Goal: Task Accomplishment & Management: Manage account settings

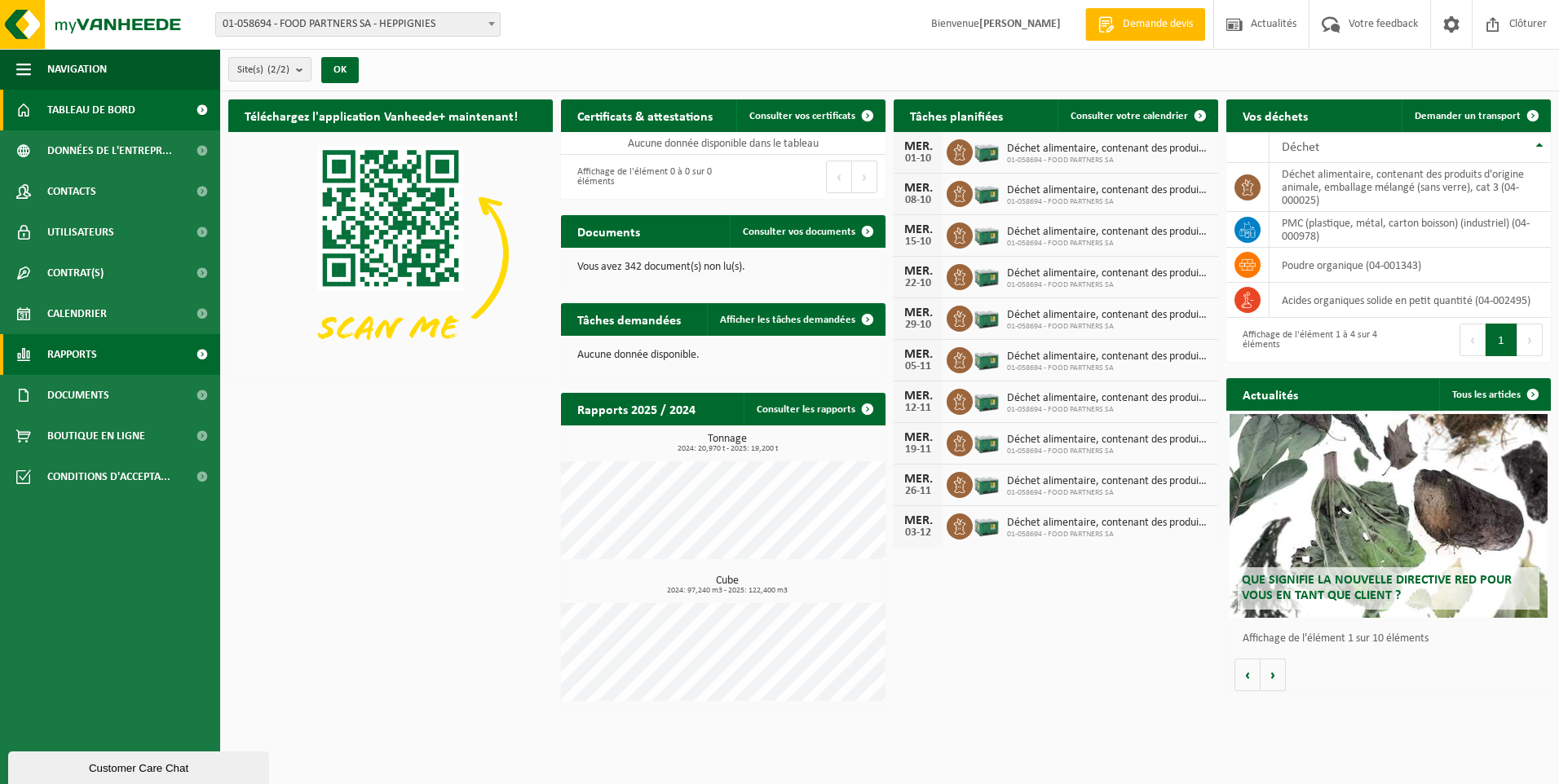
click at [72, 340] on span "Rapports" at bounding box center [71, 354] width 50 height 41
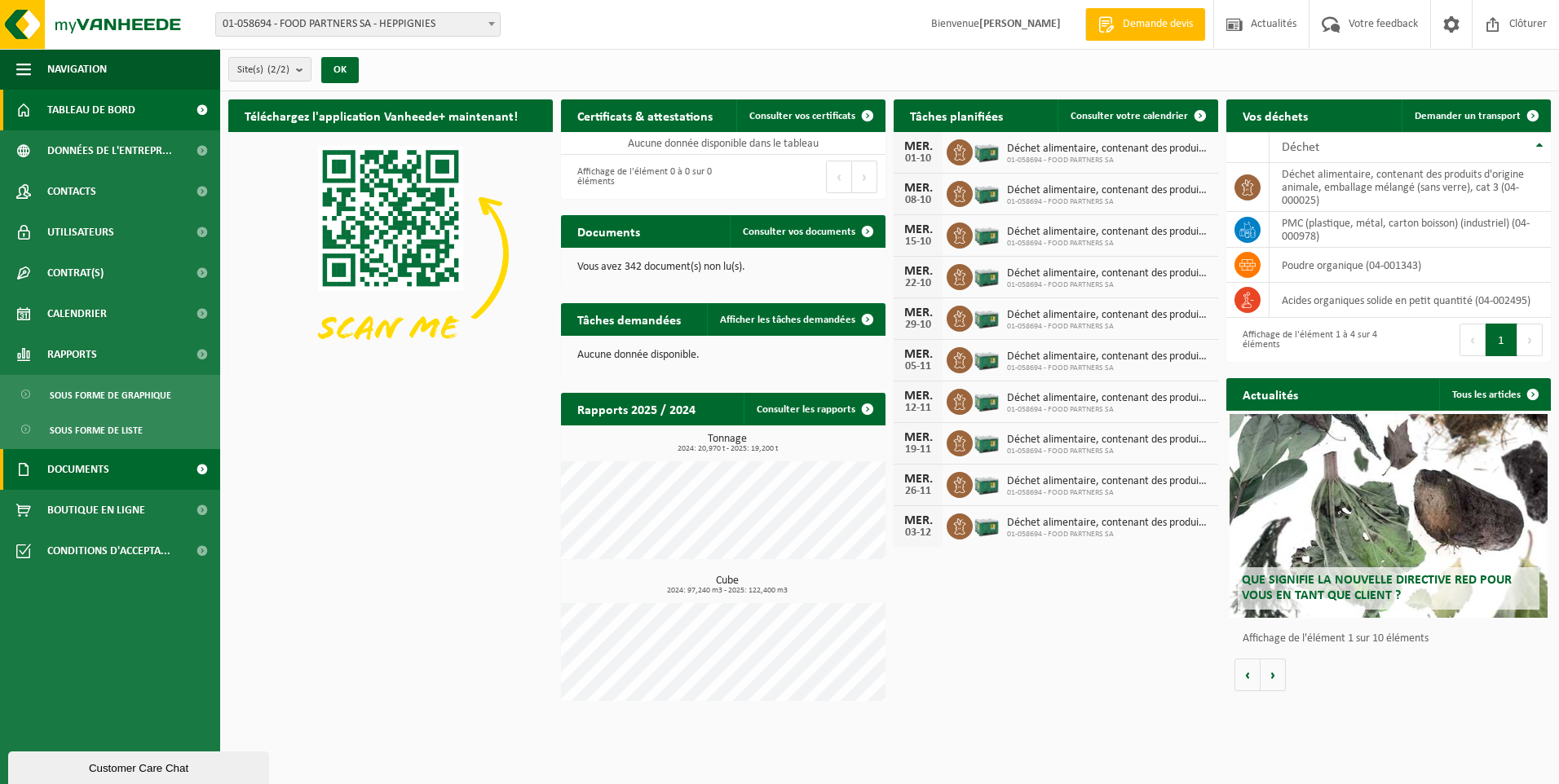
click at [72, 470] on span "Documents" at bounding box center [78, 469] width 62 height 41
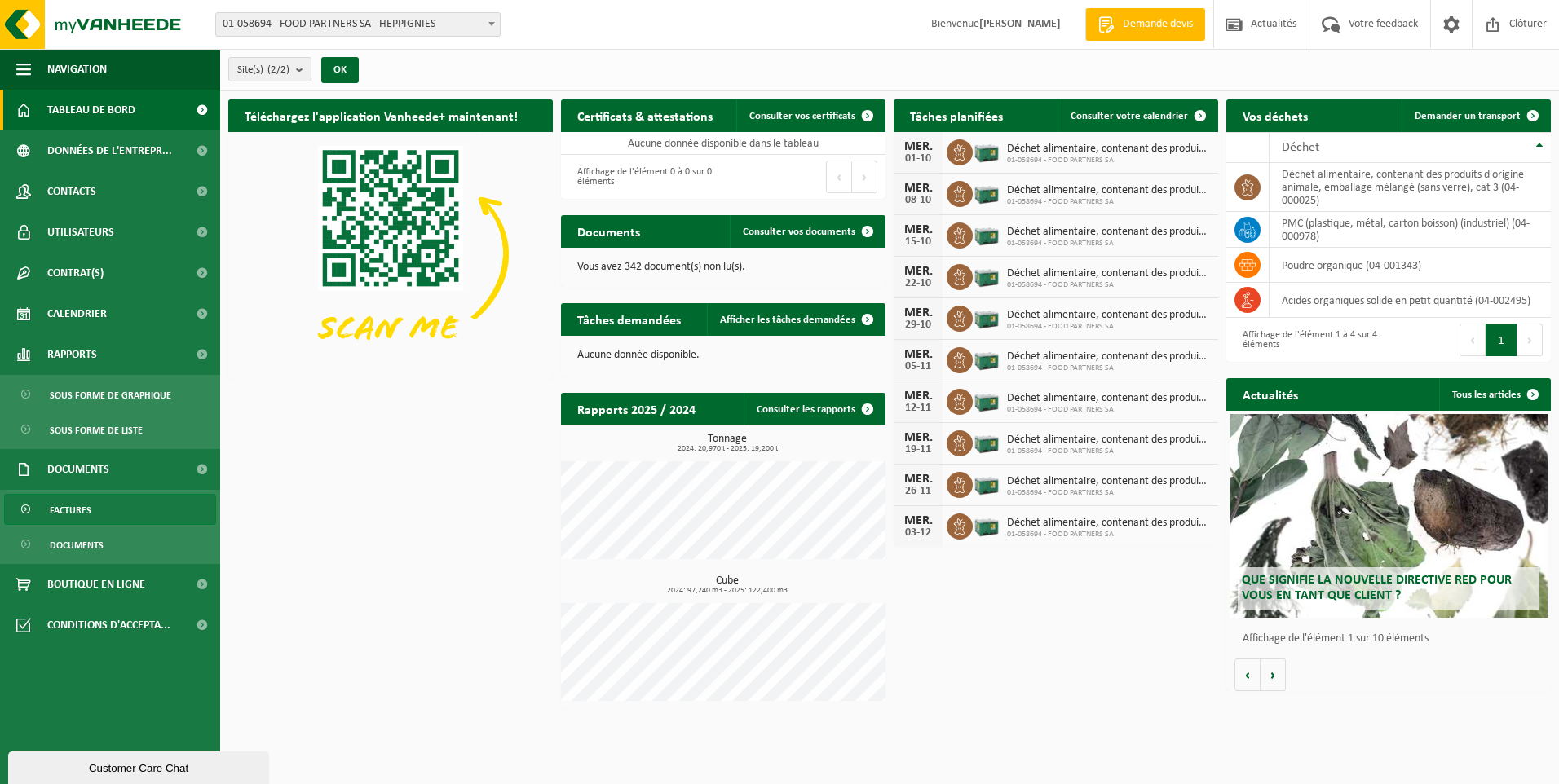
click at [70, 512] on span "Factures" at bounding box center [70, 510] width 42 height 31
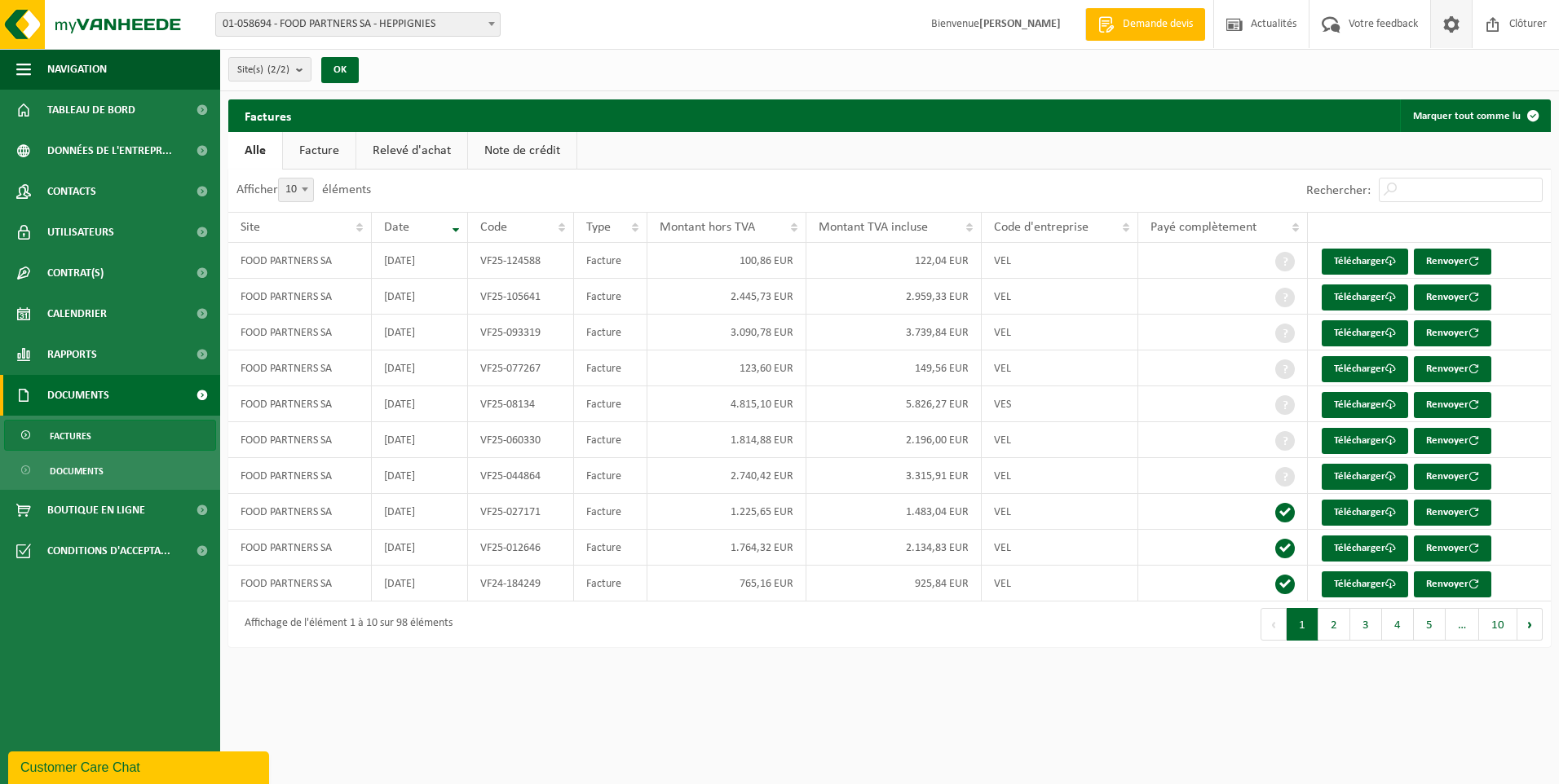
click at [1461, 25] on span at bounding box center [1451, 23] width 24 height 48
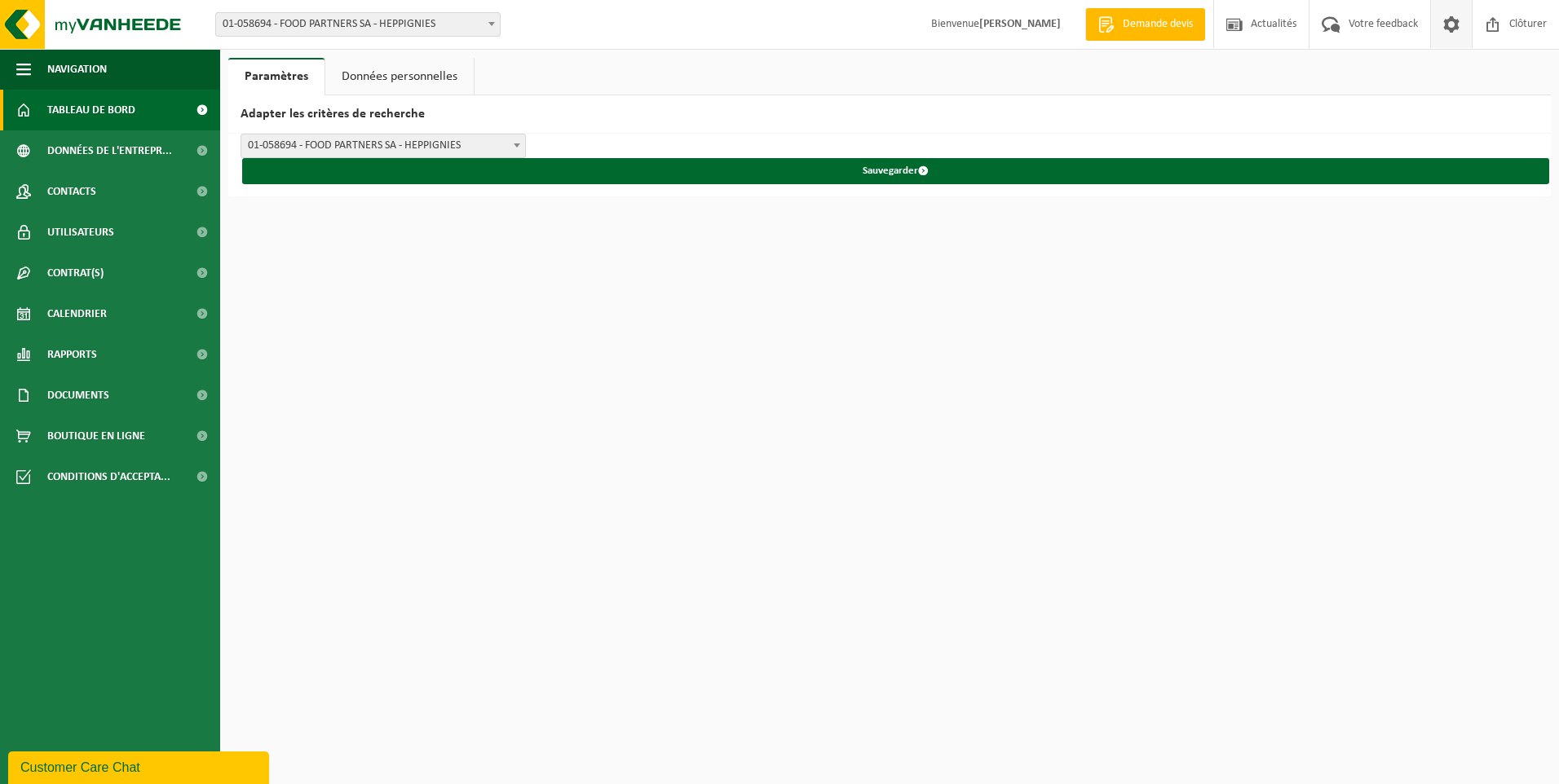
click at [51, 114] on span "Tableau de bord" at bounding box center [91, 109] width 88 height 41
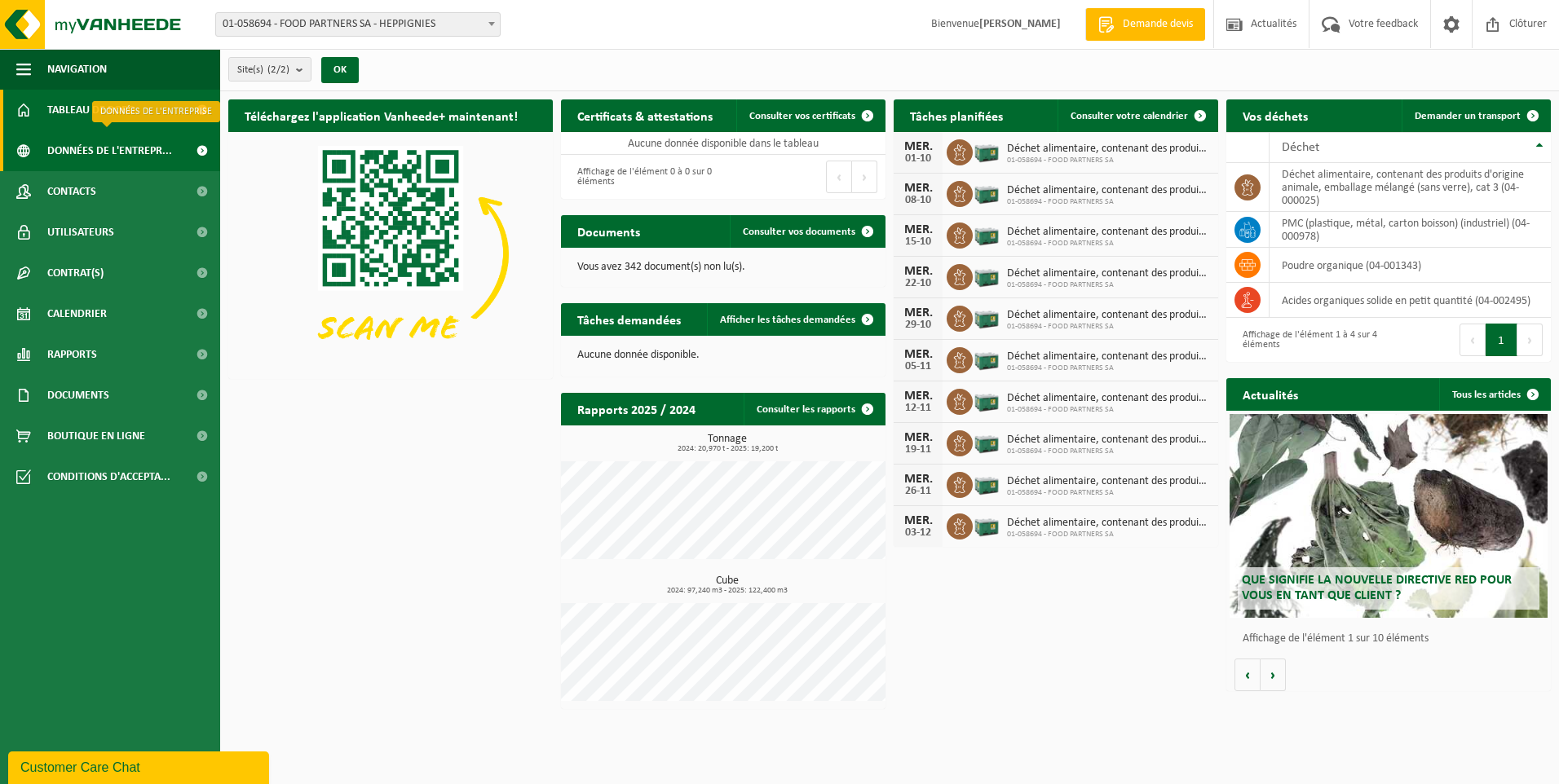
click at [85, 150] on span "Données de l'entrepr..." at bounding box center [109, 150] width 125 height 41
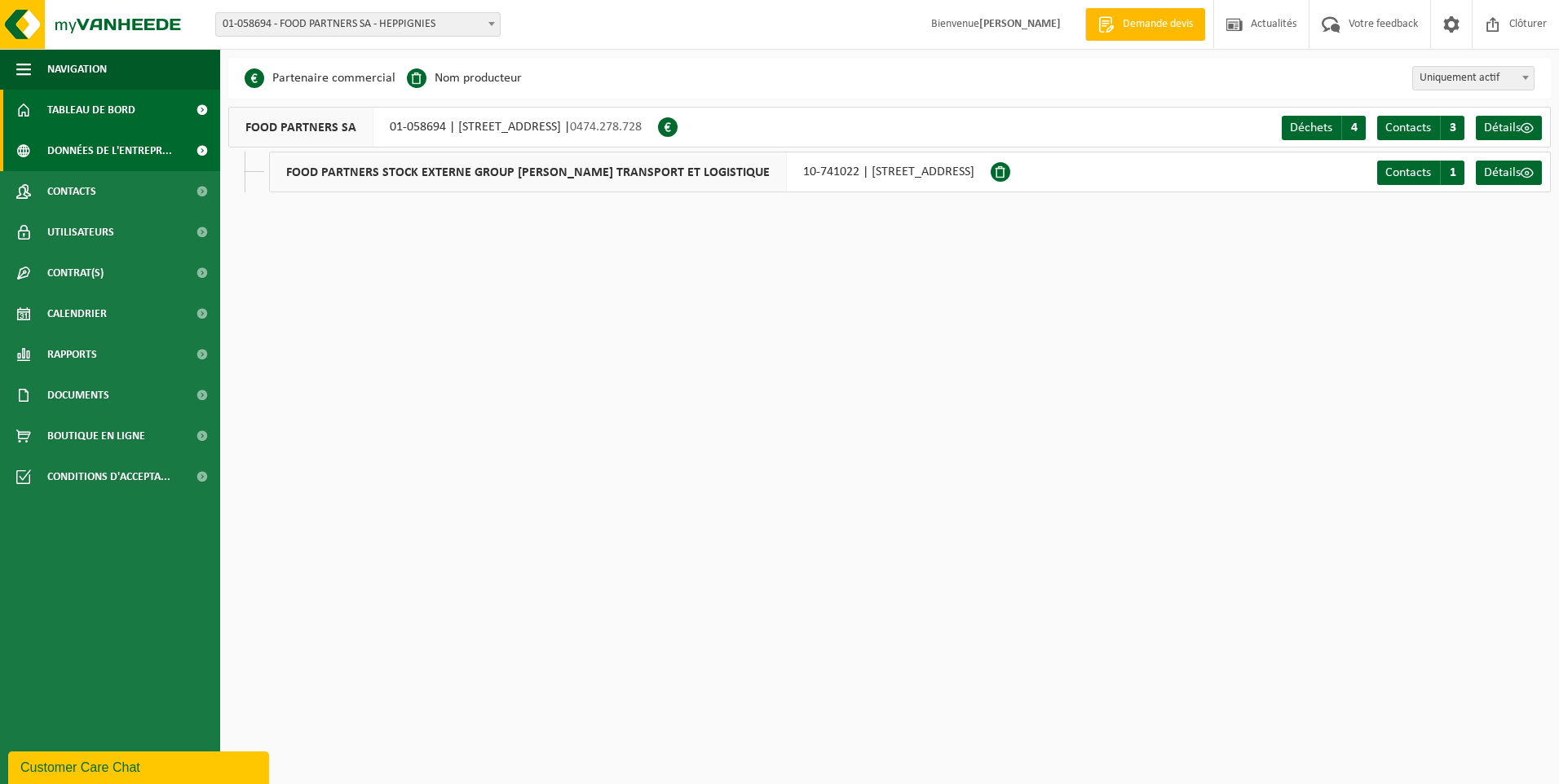
click at [93, 113] on span "Tableau de bord" at bounding box center [91, 109] width 88 height 41
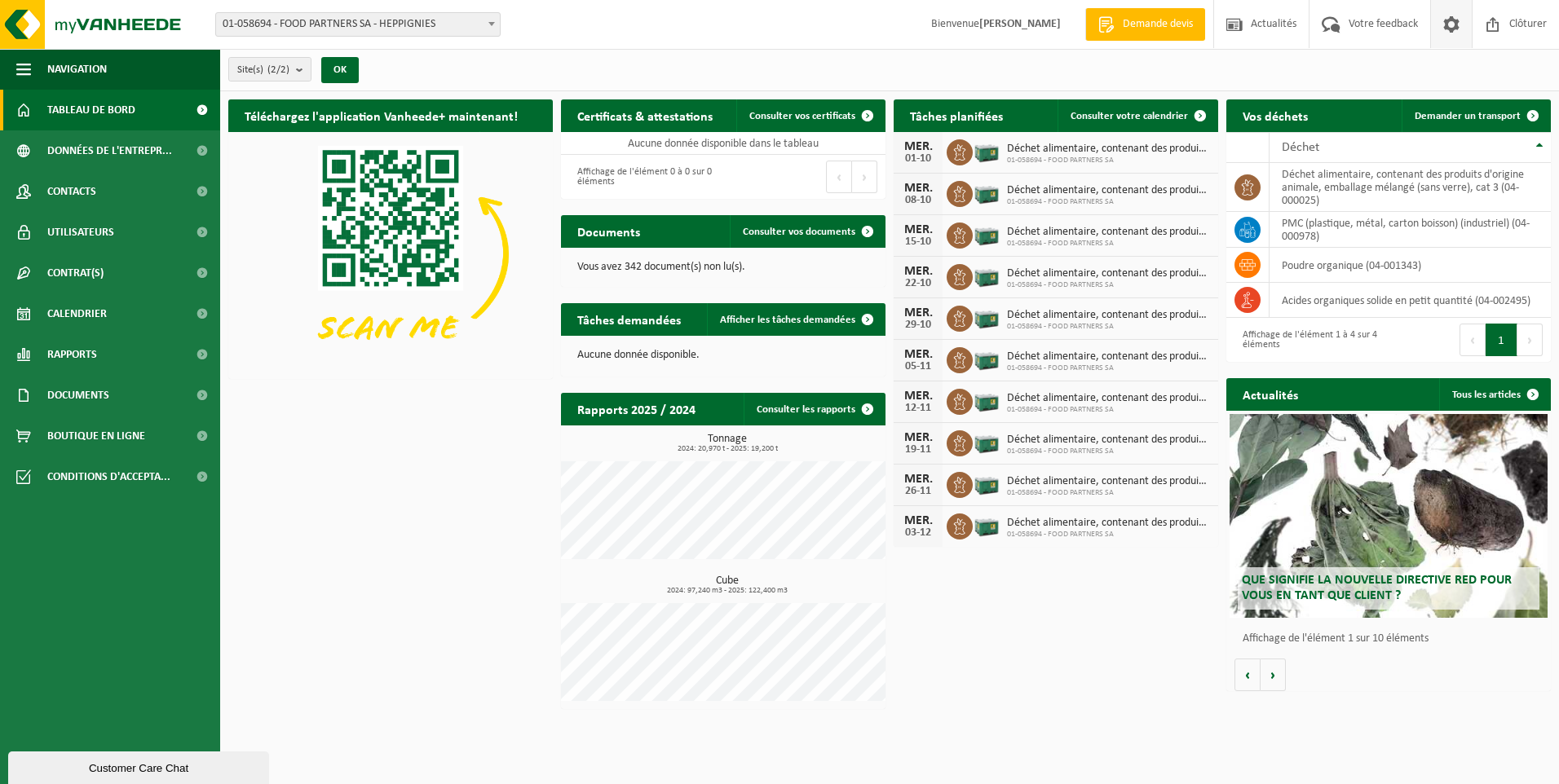
click at [1462, 23] on span at bounding box center [1451, 23] width 24 height 48
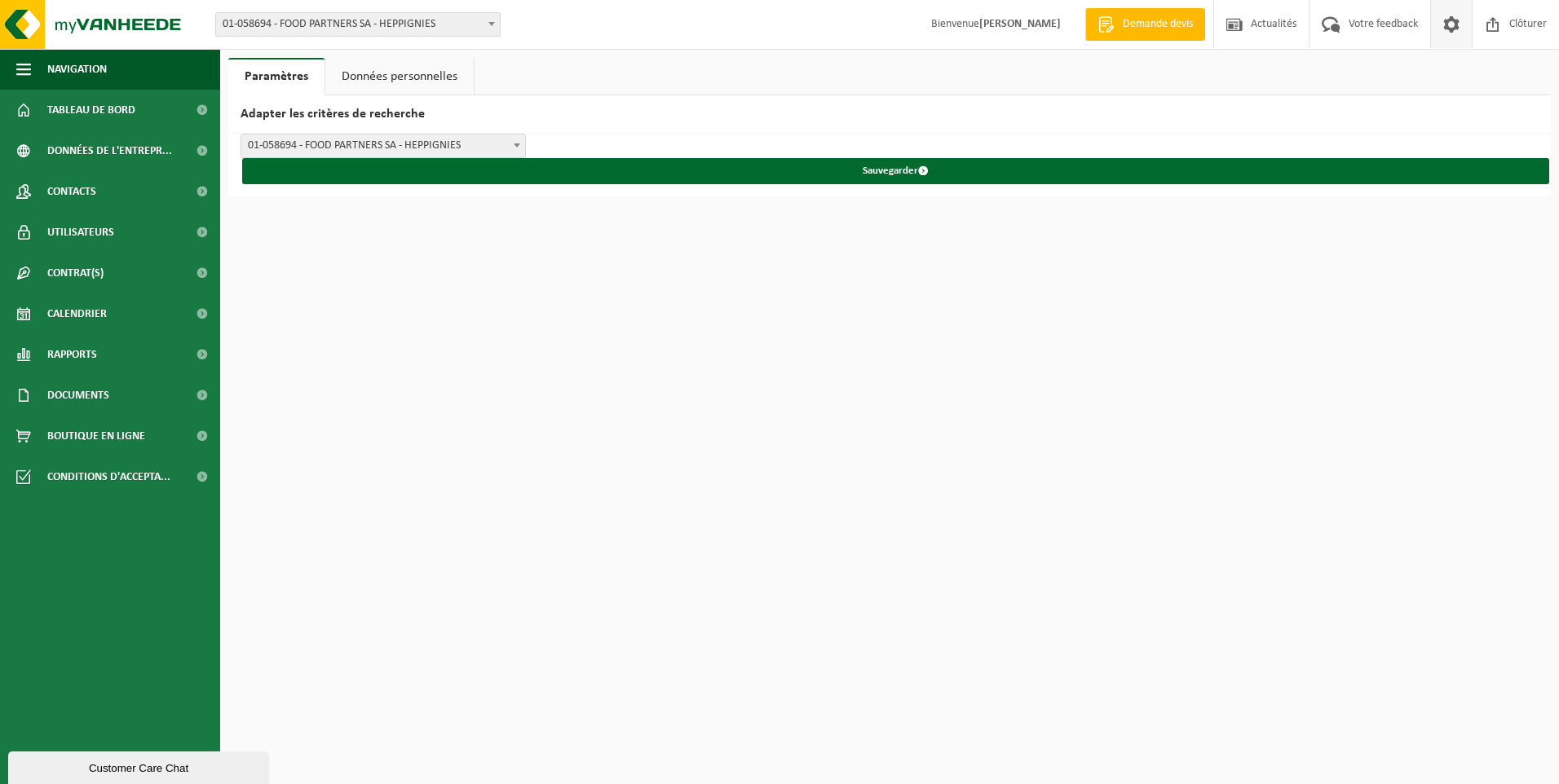
click at [436, 80] on link "Données personnelles" at bounding box center [399, 77] width 148 height 38
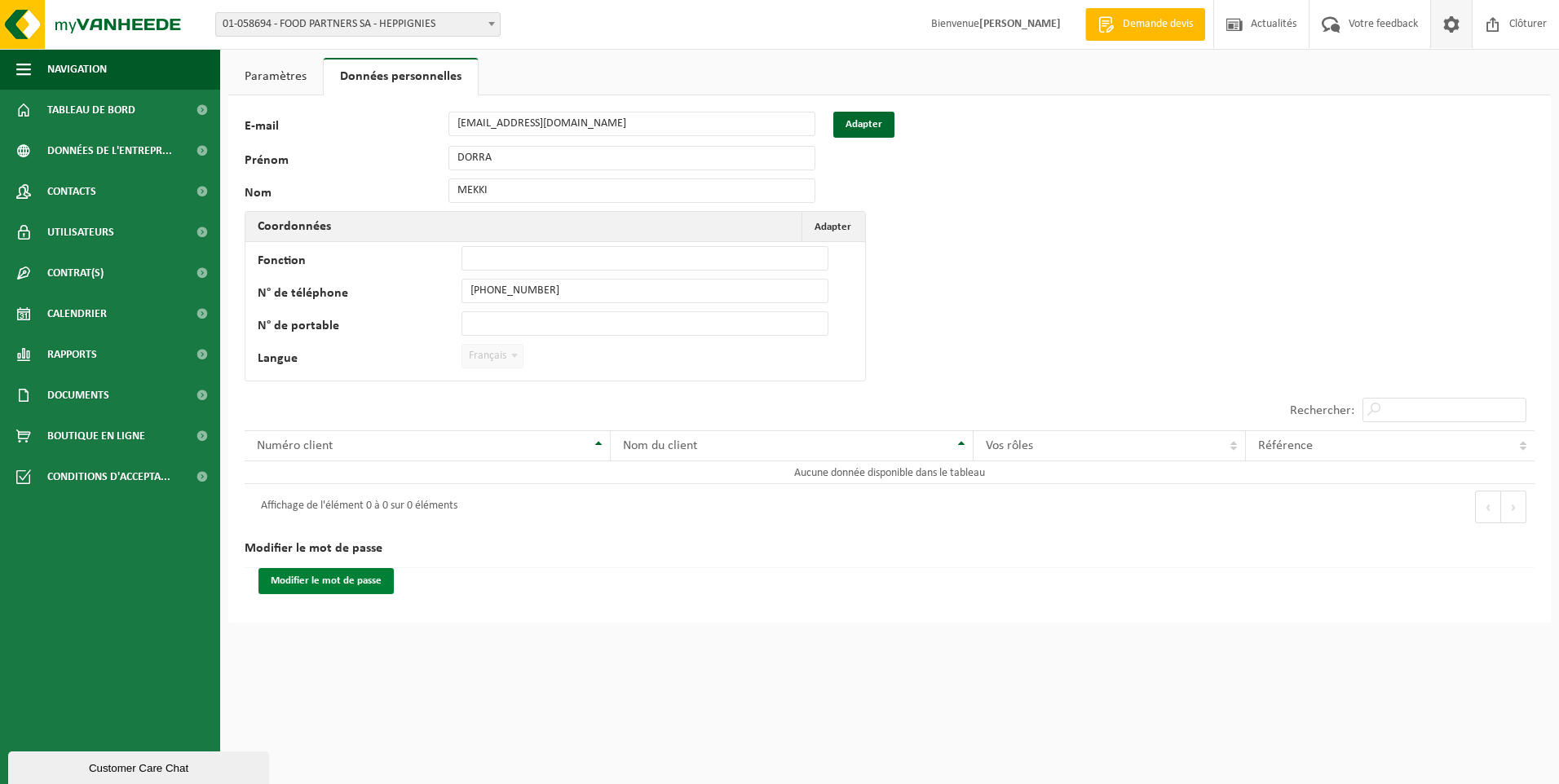
click at [319, 583] on button "Modifier le mot de passe" at bounding box center [326, 580] width 135 height 26
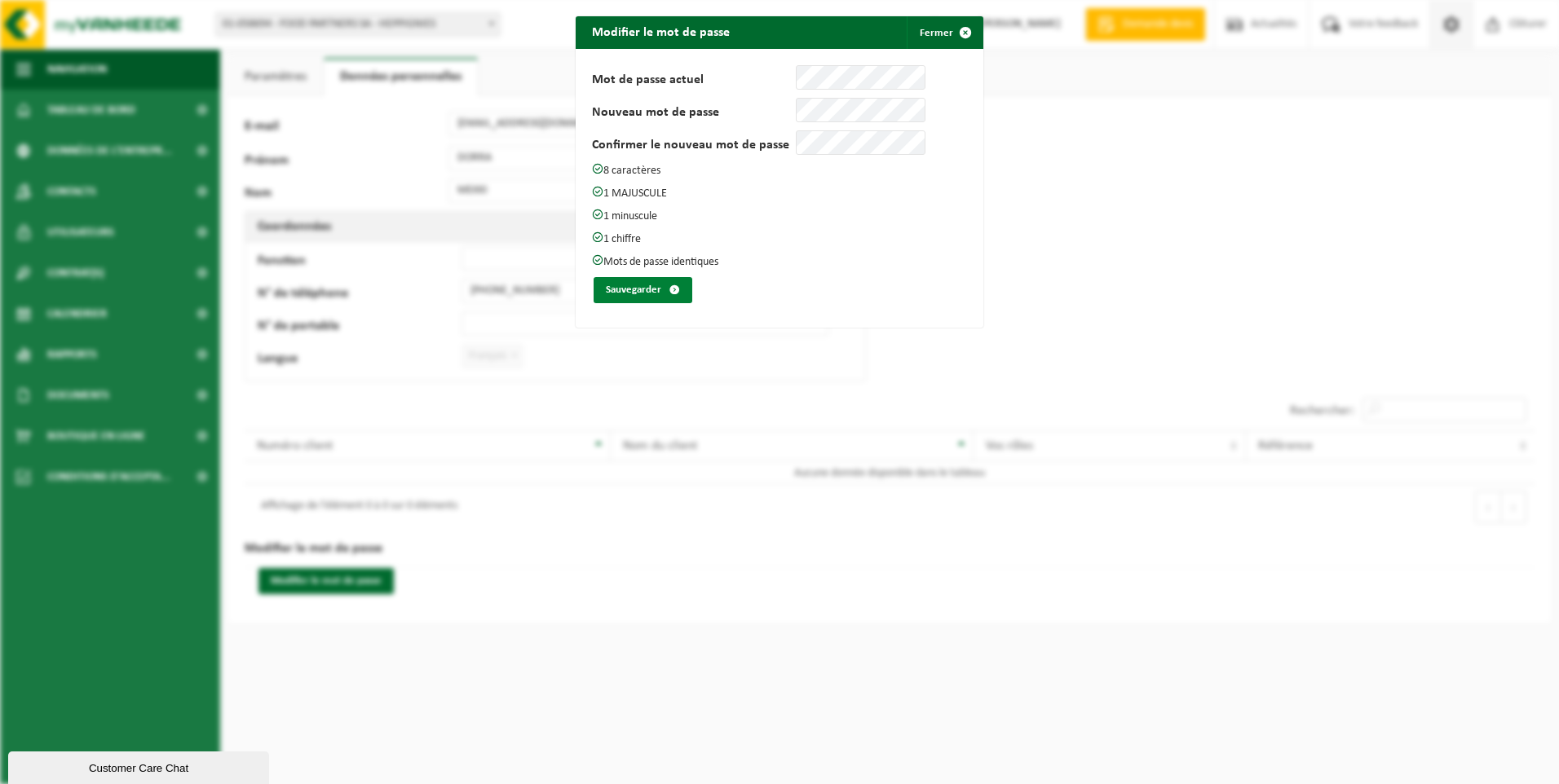
click at [630, 284] on button "Sauvegarder" at bounding box center [642, 290] width 98 height 26
